Goal: Task Accomplishment & Management: Use online tool/utility

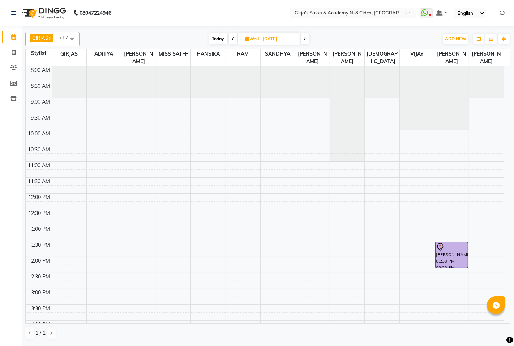
drag, startPoint x: 326, startPoint y: 356, endPoint x: 330, endPoint y: 338, distance: 18.9
click at [335, 346] on div "08047224946 Select Location × Girja's Salon & Academy N-8 Cidco, [GEOGRAPHIC_DA…" at bounding box center [257, 173] width 514 height 346
drag, startPoint x: 16, startPoint y: 54, endPoint x: 24, endPoint y: 57, distance: 8.0
click at [16, 54] on span at bounding box center [13, 53] width 13 height 8
select select "service"
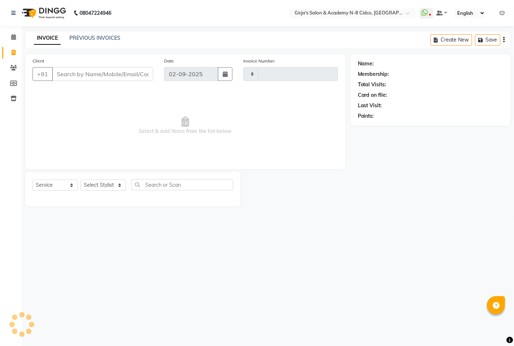
type input "4937"
select select "66"
click at [67, 73] on input "Client" at bounding box center [102, 74] width 101 height 14
select select "66554"
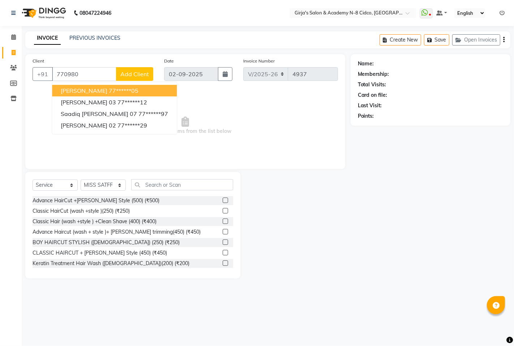
drag, startPoint x: 107, startPoint y: 89, endPoint x: 83, endPoint y: 108, distance: 30.0
click at [107, 89] on span "[PERSON_NAME]" at bounding box center [84, 90] width 47 height 7
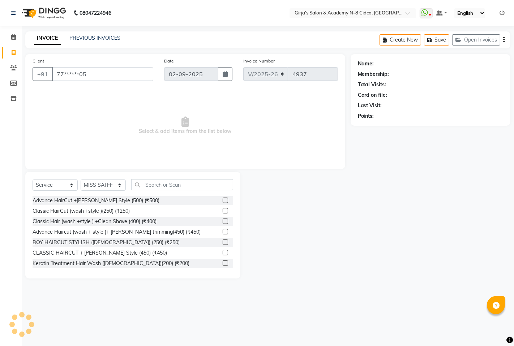
type input "77******05"
click at [113, 181] on select "Select Stylist ADITYA [PERSON_NAME] BEAUTY M GIRJAS [PERSON_NAME] MISS [PERSON_…" at bounding box center [103, 185] width 45 height 11
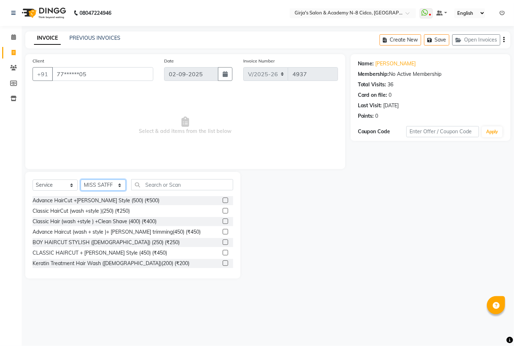
select select "6470"
click at [81, 180] on select "Select Stylist ADITYA [PERSON_NAME] BEAUTY M GIRJAS [PERSON_NAME] MISS [PERSON_…" at bounding box center [103, 185] width 45 height 11
click at [142, 176] on div "Select Service Product Membership Package Voucher Prepaid Gift Card Select Styl…" at bounding box center [132, 225] width 215 height 107
click at [167, 180] on input "text" at bounding box center [182, 184] width 102 height 11
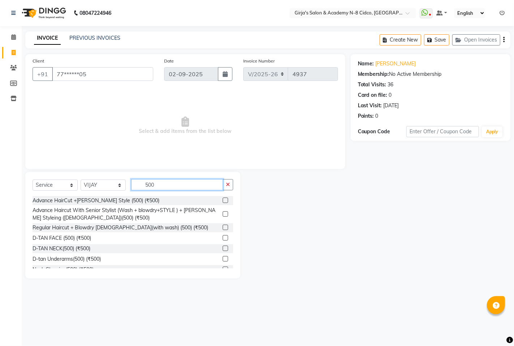
type input "500"
click at [218, 201] on div "Advance HairCut +[PERSON_NAME] Style (500) (₹500)" at bounding box center [133, 200] width 201 height 9
click at [223, 200] on label at bounding box center [225, 200] width 5 height 5
click at [223, 200] on input "checkbox" at bounding box center [225, 200] width 5 height 5
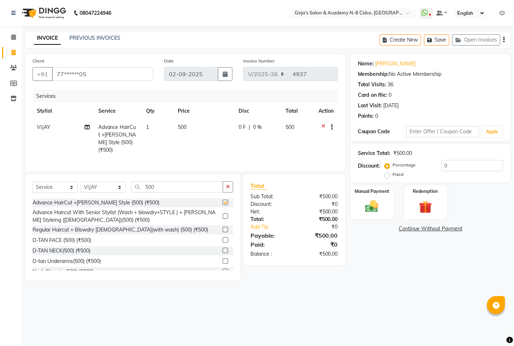
checkbox input "false"
click at [359, 207] on div "Manual Payment" at bounding box center [371, 203] width 44 height 36
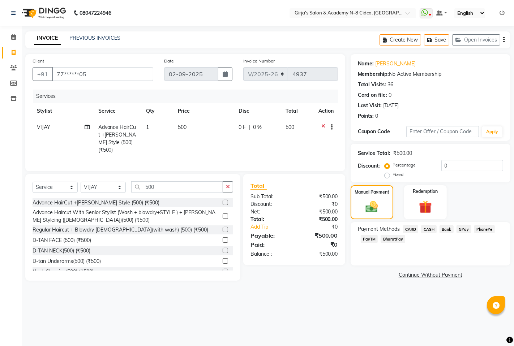
click at [464, 232] on span "GPay" at bounding box center [463, 229] width 15 height 8
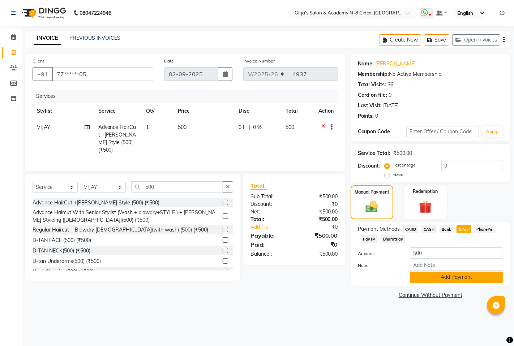
click at [464, 274] on button "Add Payment" at bounding box center [456, 277] width 93 height 11
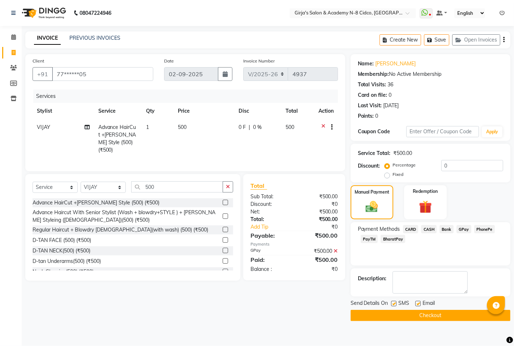
click at [461, 313] on button "Checkout" at bounding box center [431, 315] width 160 height 11
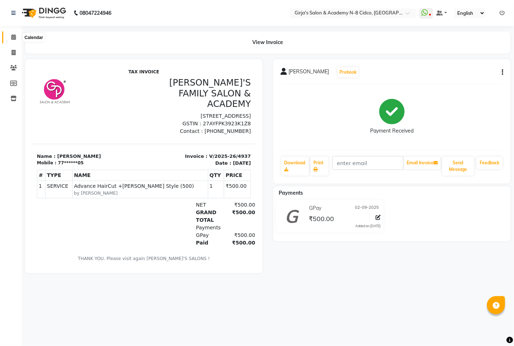
click at [16, 38] on span at bounding box center [13, 37] width 13 height 8
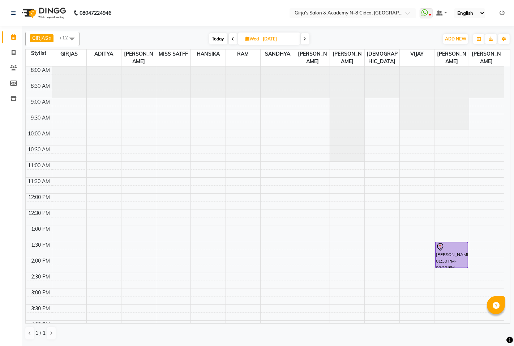
click at [217, 36] on span "Today" at bounding box center [218, 38] width 18 height 11
type input "02-09-2025"
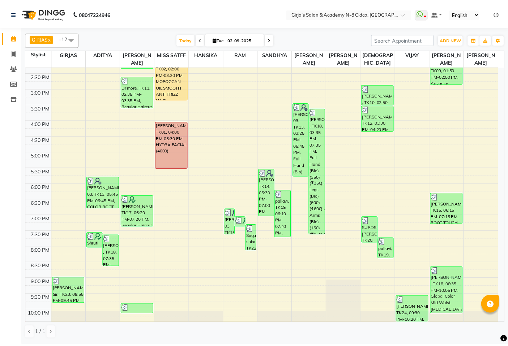
scroll to position [222, 0]
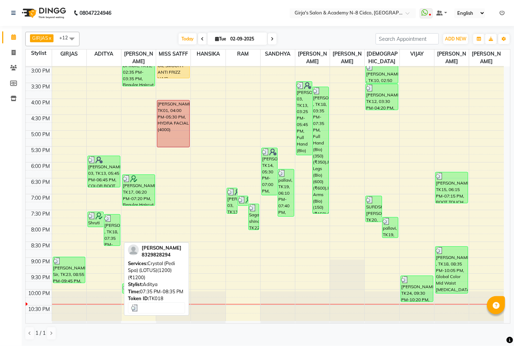
click at [114, 238] on div "[PERSON_NAME] , TK18, 07:35 PM-08:35 PM, Crystal (Pedi Spa) (LOTUS)(1200) (₹120…" at bounding box center [112, 230] width 16 height 31
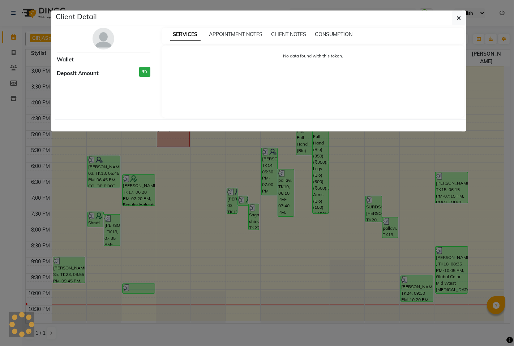
select select "3"
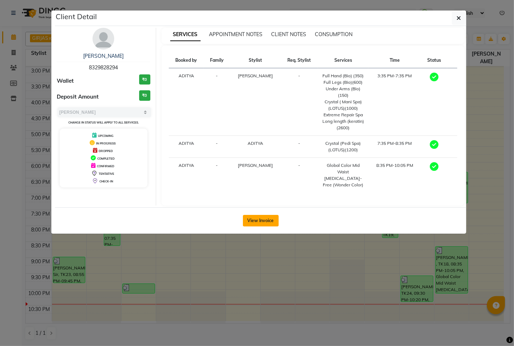
click at [266, 218] on button "View Invoice" at bounding box center [261, 221] width 36 height 12
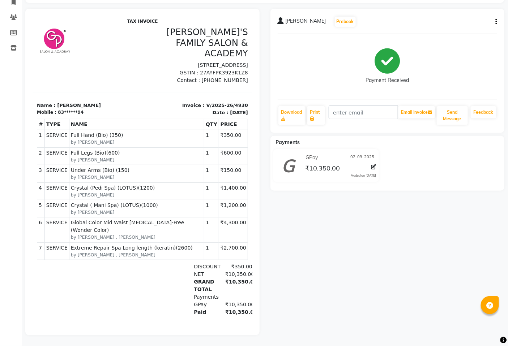
drag, startPoint x: 144, startPoint y: 18, endPoint x: 203, endPoint y: 65, distance: 75.6
click at [211, 64] on div "[PERSON_NAME]'S FAMILY SALON & ACADEMY [STREET_ADDRESS] GSTIN : 27AYFPK3923K1Z8…" at bounding box center [197, 54] width 110 height 57
click at [121, 61] on div at bounding box center [87, 54] width 110 height 57
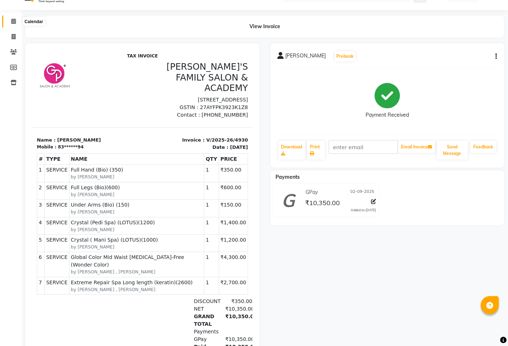
click at [15, 24] on icon at bounding box center [13, 20] width 5 height 5
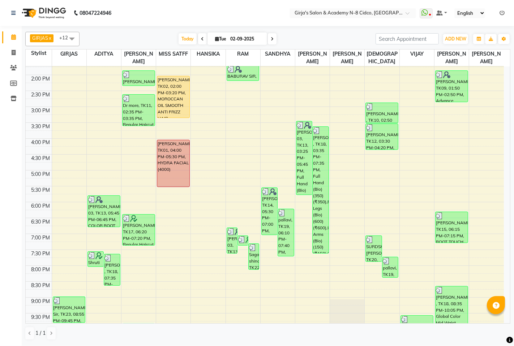
scroll to position [222, 0]
